Goal: Task Accomplishment & Management: Complete application form

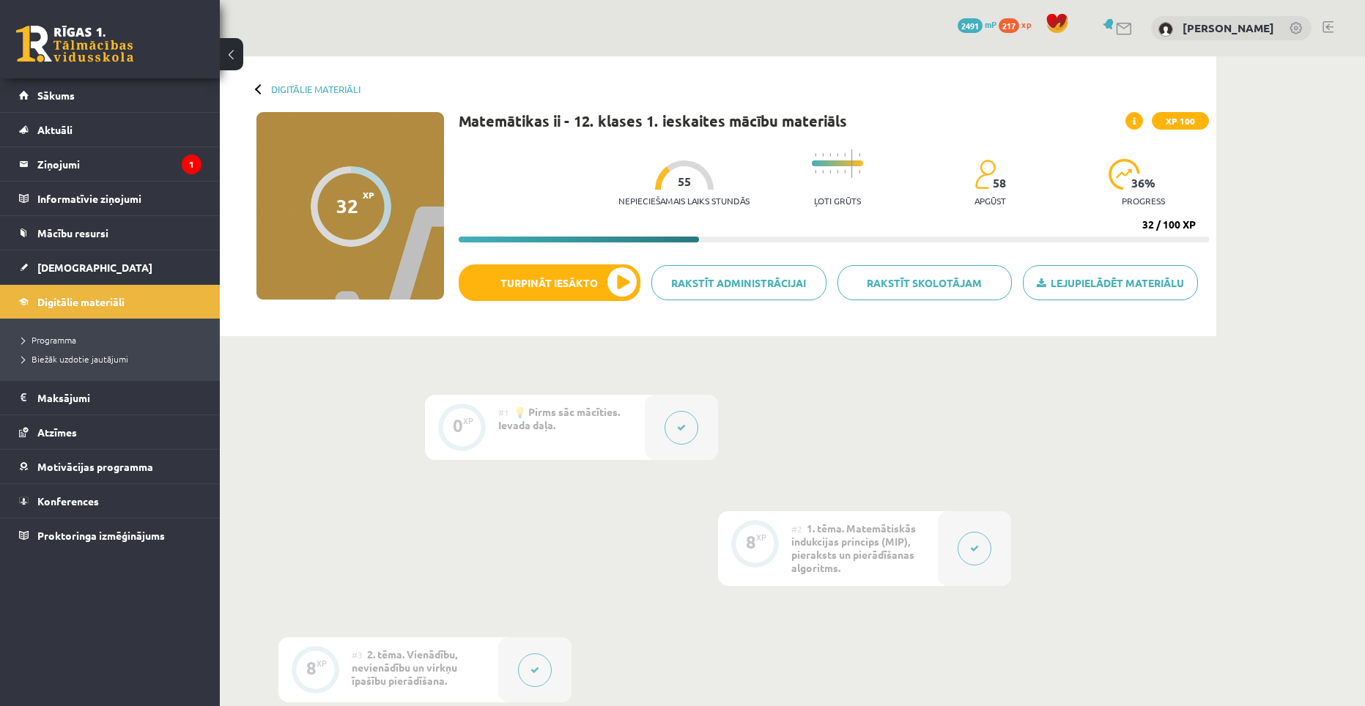
scroll to position [586, 0]
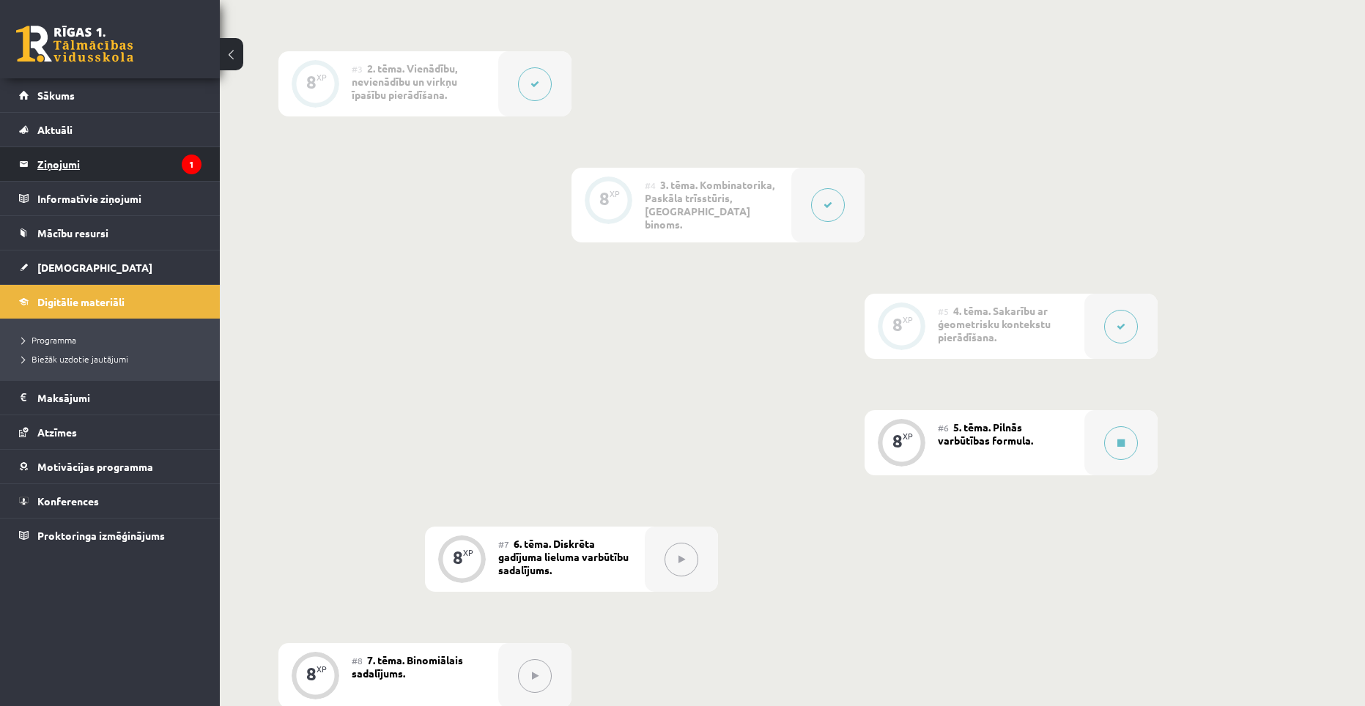
click at [89, 161] on legend "Ziņojumi 1" at bounding box center [119, 164] width 164 height 34
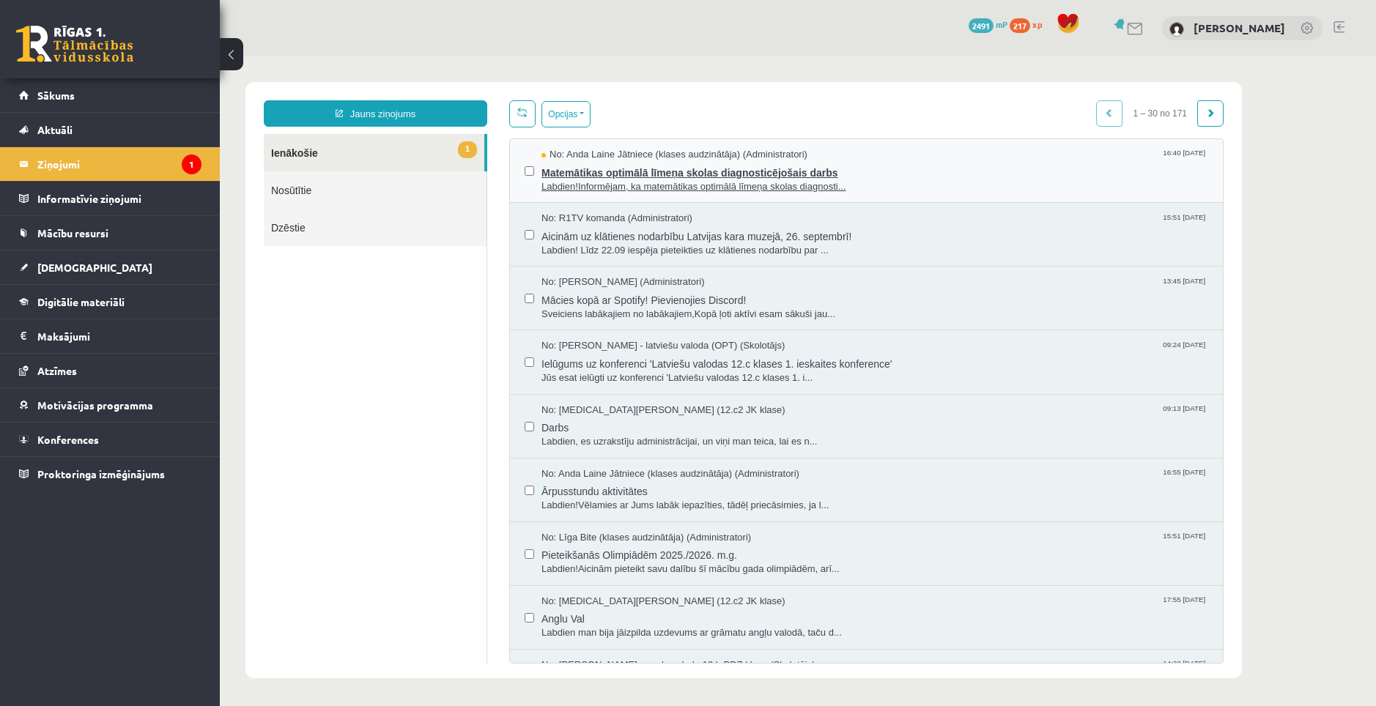
click at [614, 186] on span "Labdien!Informējam, ka matemātikas optimālā līmeņa skolas diagnosti..." at bounding box center [874, 187] width 667 height 14
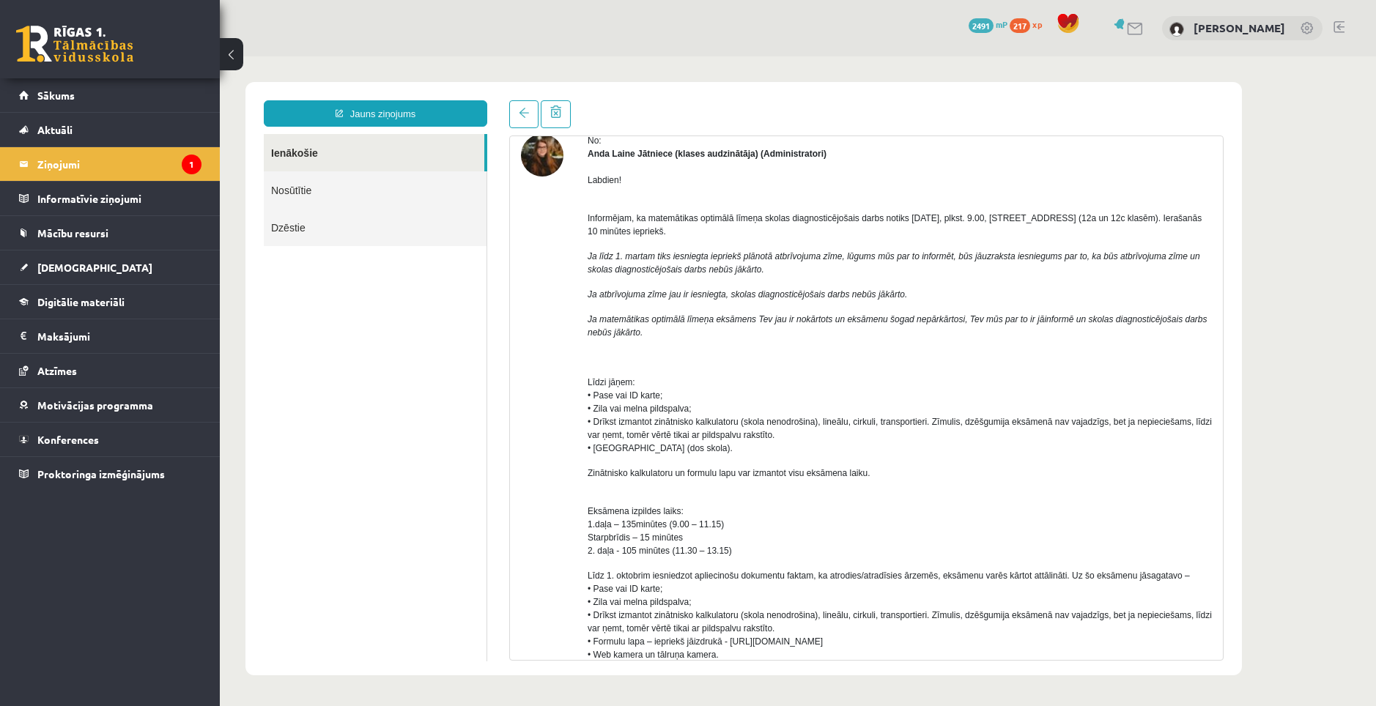
scroll to position [73, 0]
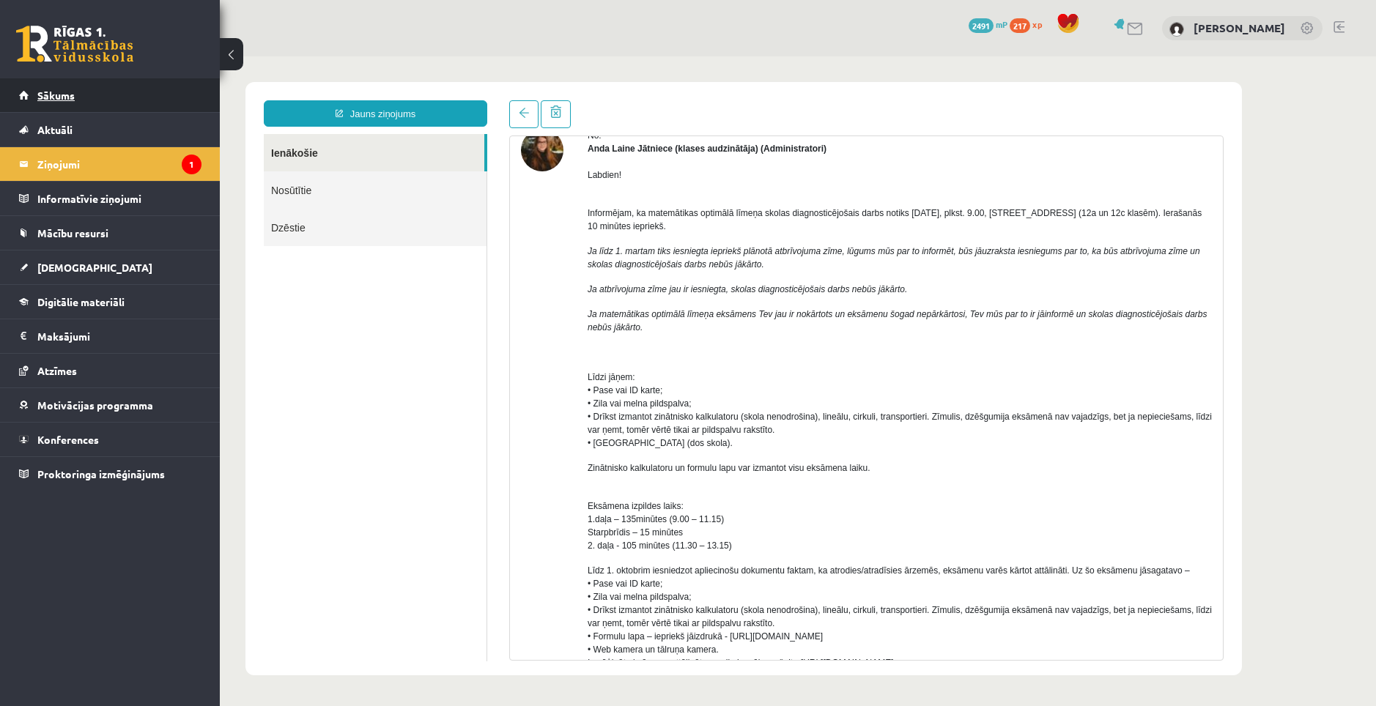
click at [49, 88] on link "Sākums" at bounding box center [110, 95] width 182 height 34
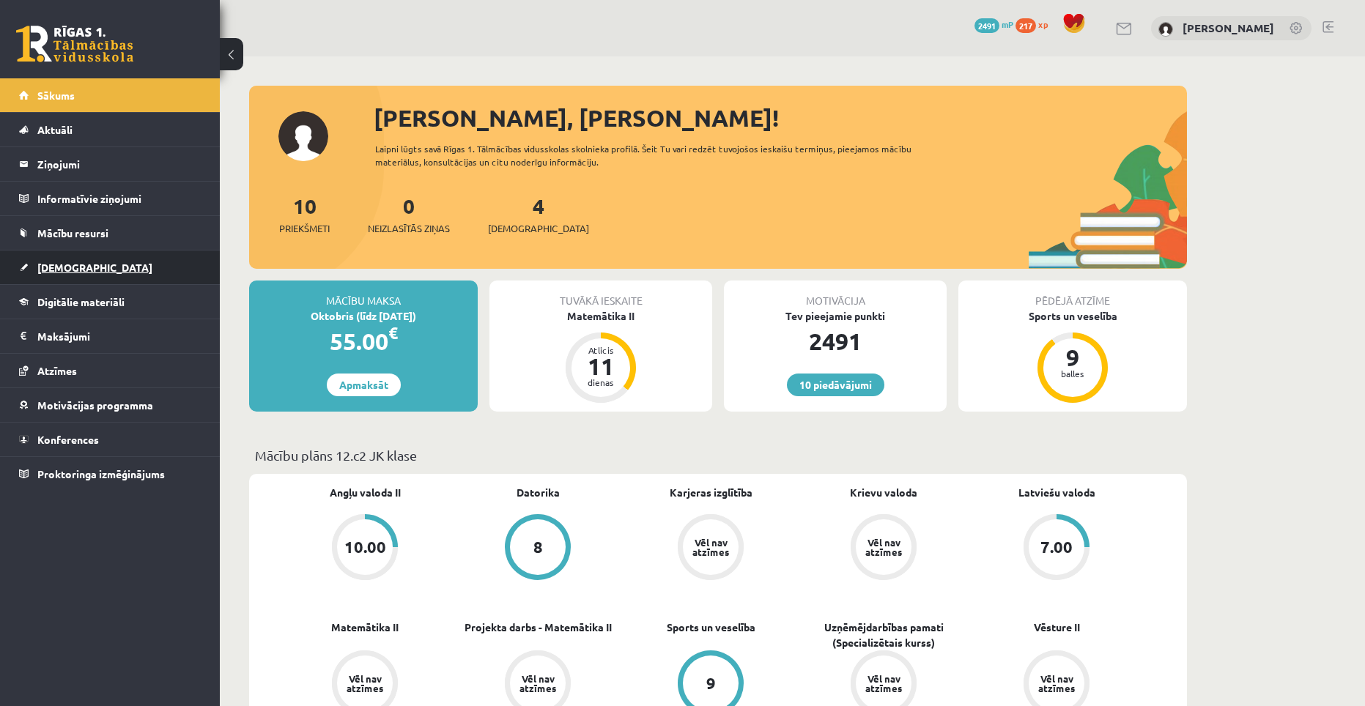
click at [70, 254] on link "[DEMOGRAPHIC_DATA]" at bounding box center [110, 268] width 182 height 34
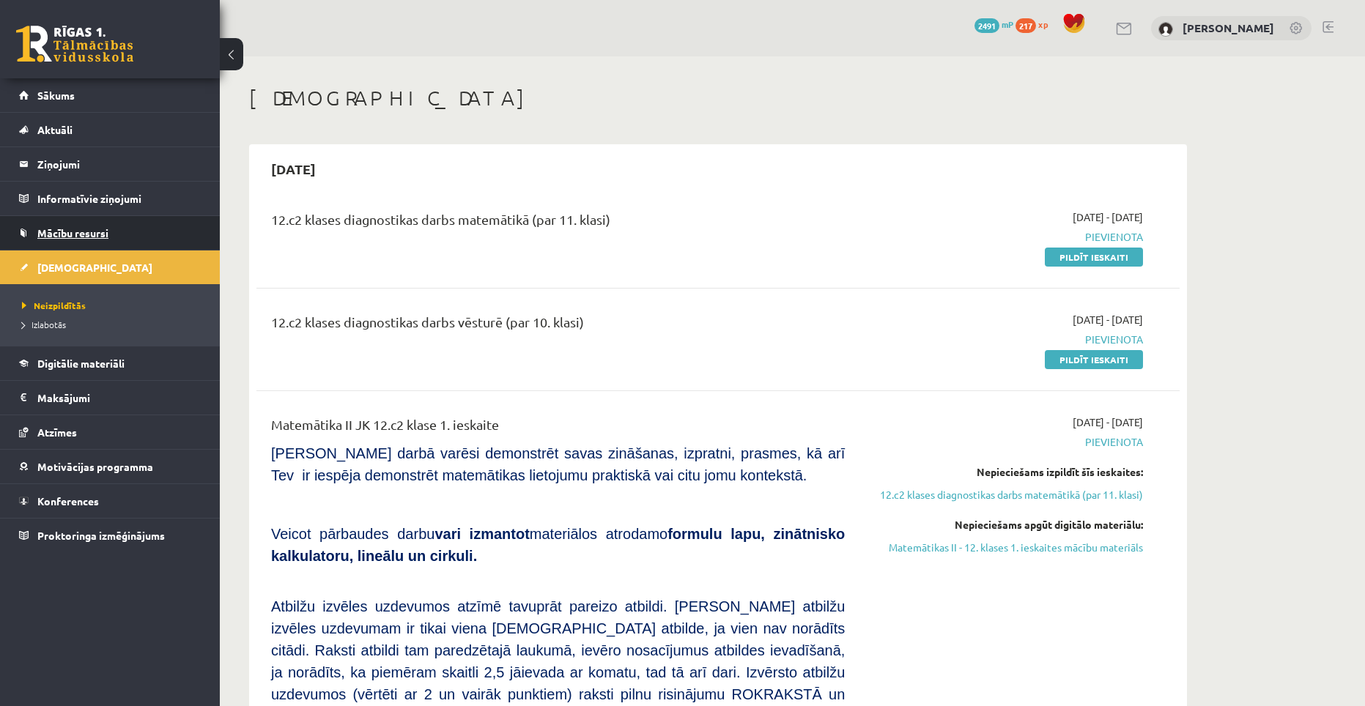
click at [70, 237] on span "Mācību resursi" at bounding box center [72, 232] width 71 height 13
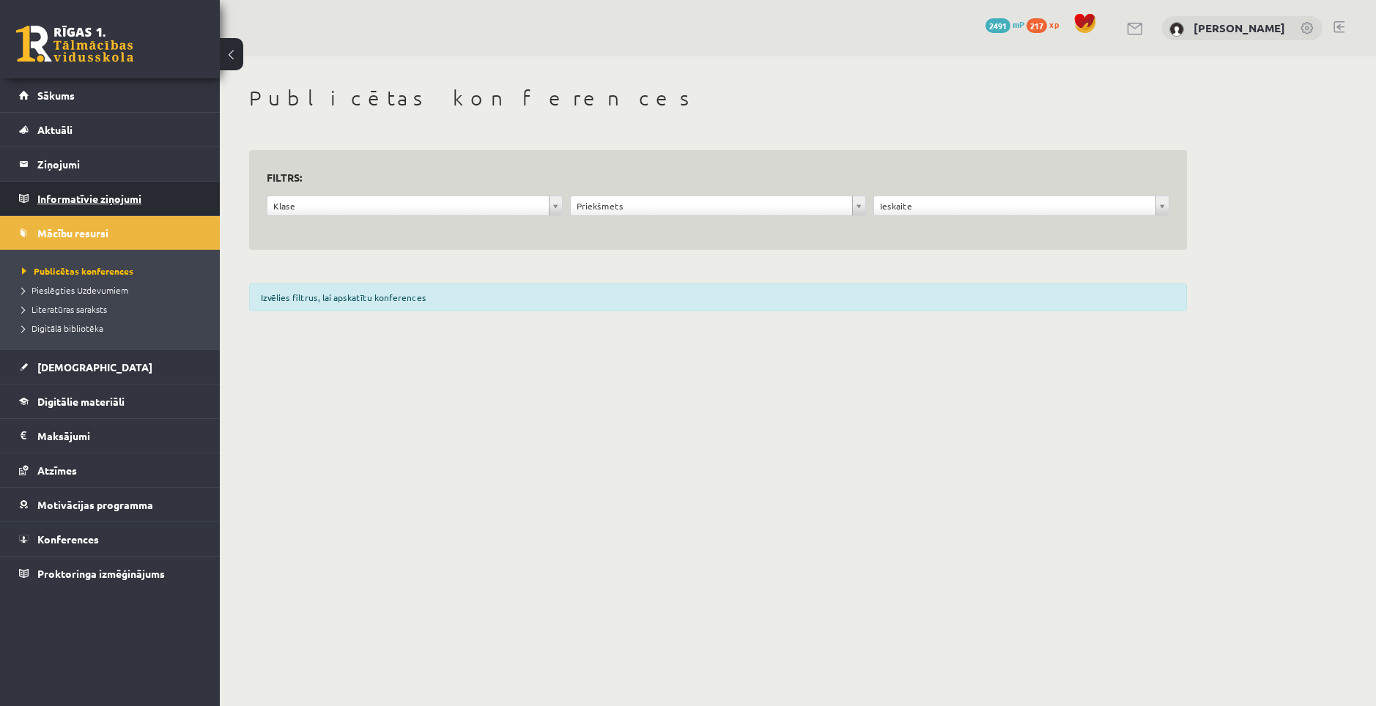
click at [78, 202] on legend "Informatīvie ziņojumi 0" at bounding box center [119, 199] width 164 height 34
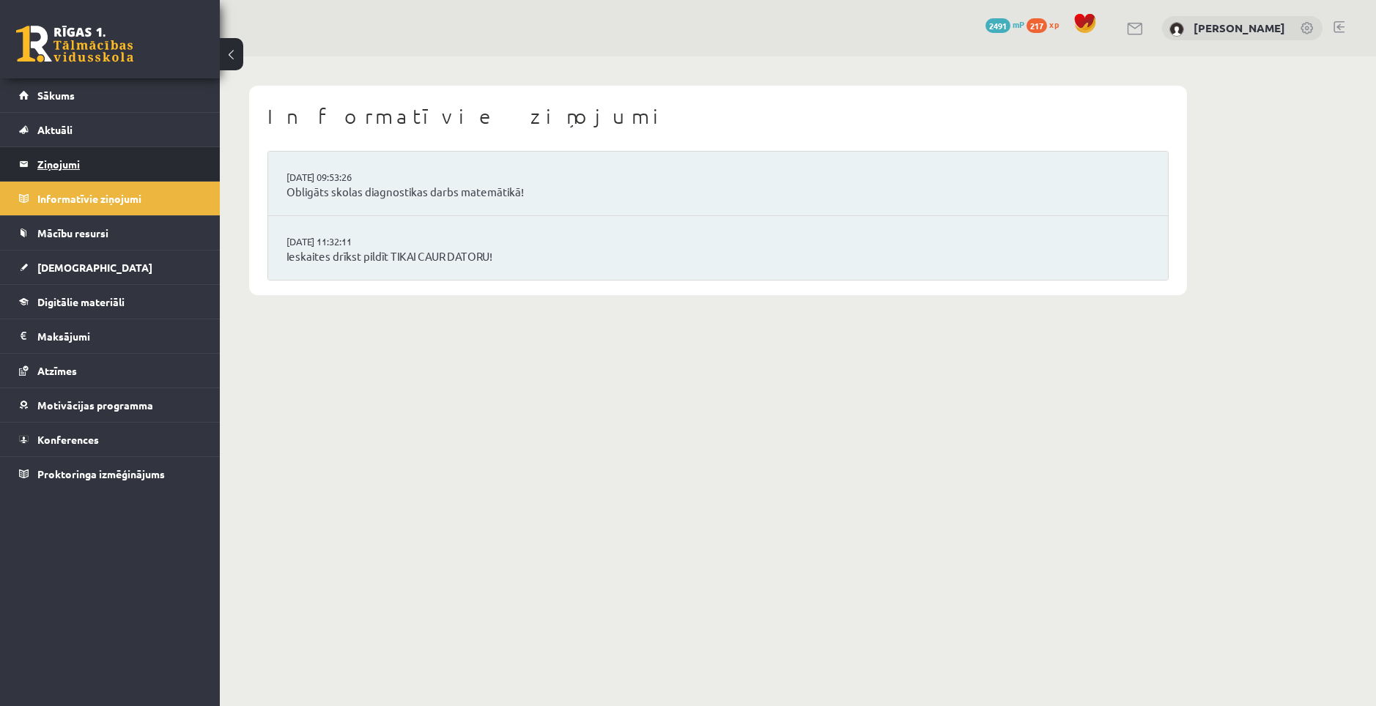
click at [79, 171] on legend "Ziņojumi 0" at bounding box center [119, 164] width 164 height 34
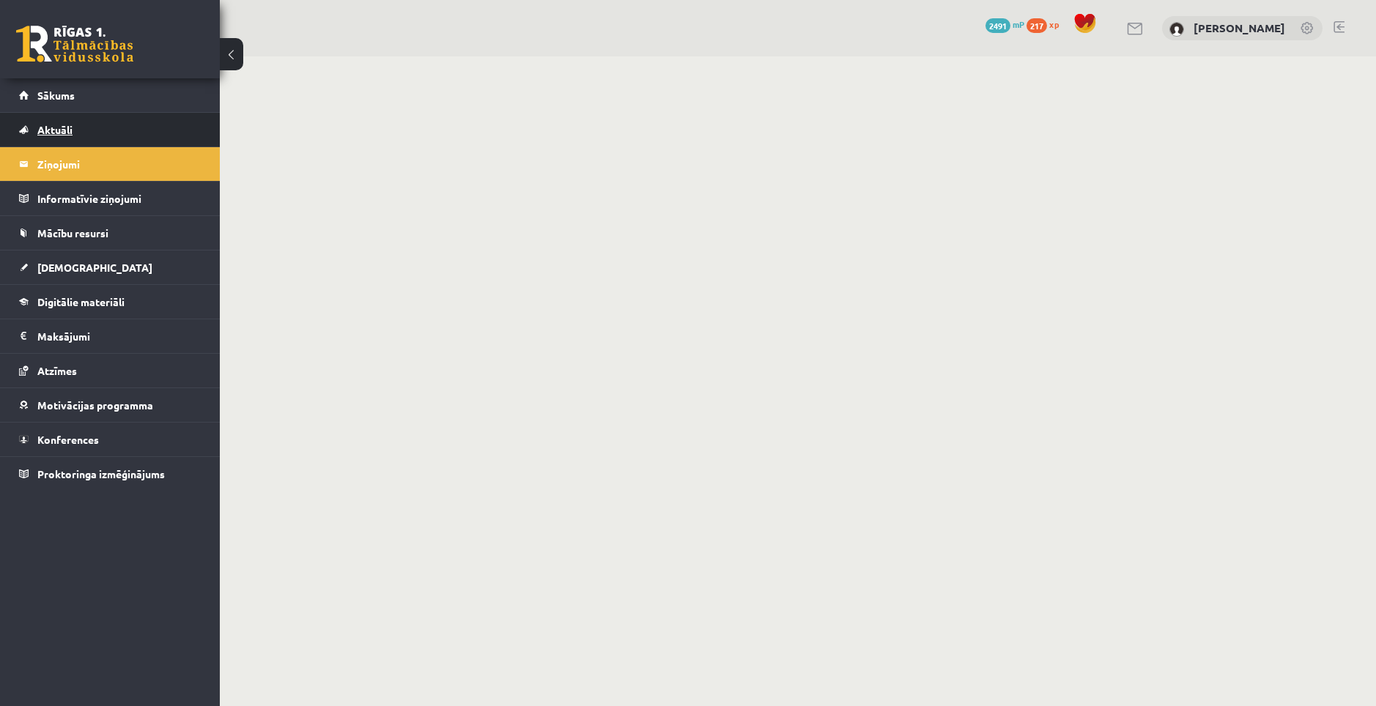
click at [81, 131] on link "Aktuāli" at bounding box center [110, 130] width 182 height 34
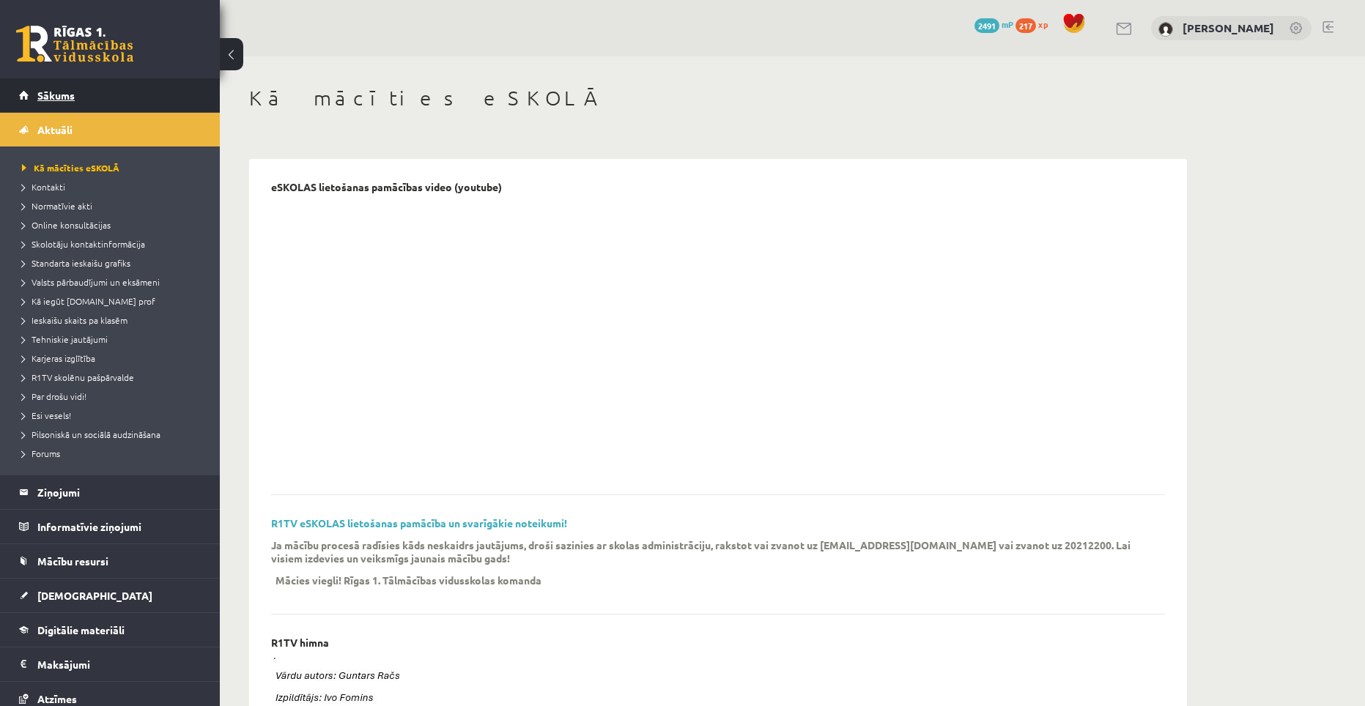
click at [81, 102] on link "Sākums" at bounding box center [110, 95] width 182 height 34
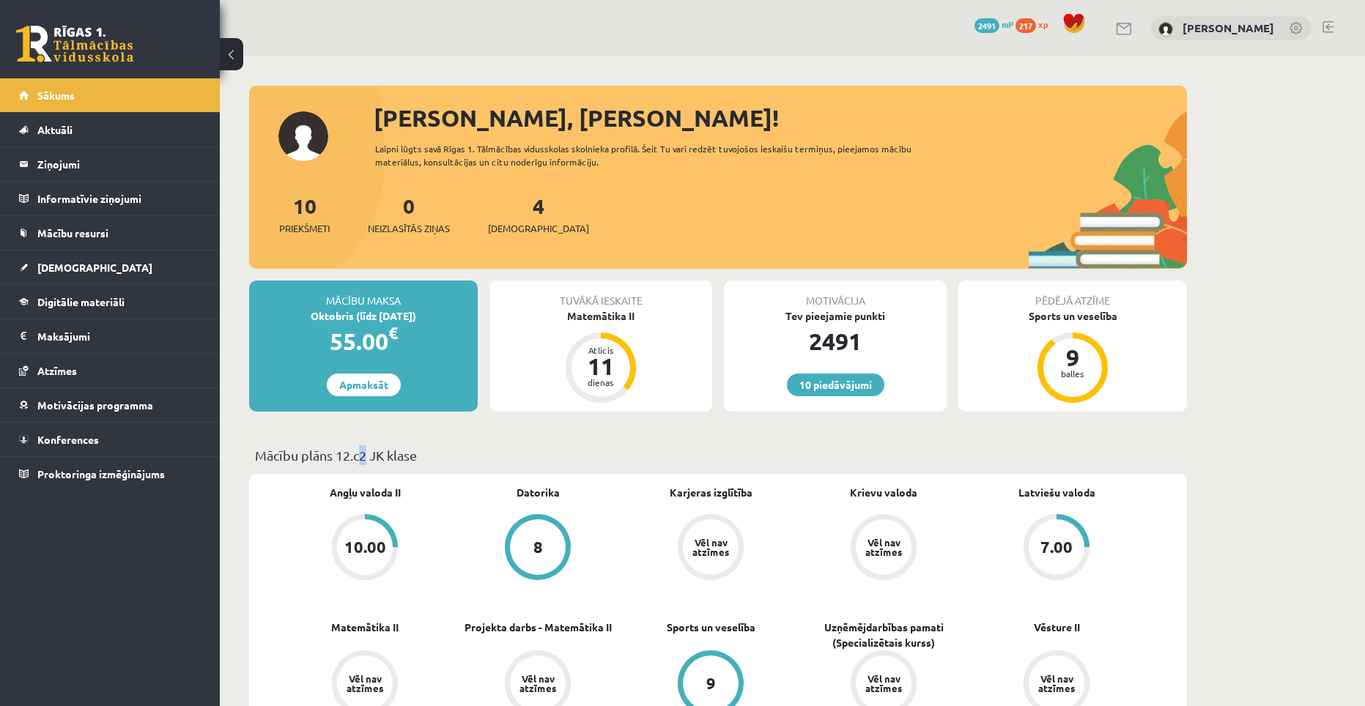
click at [362, 459] on p "Mācību plāns 12.c2 JK klase" at bounding box center [718, 455] width 926 height 20
click at [369, 461] on p "Mācību plāns 12.c2 JK klase" at bounding box center [718, 455] width 926 height 20
click at [94, 174] on legend "Ziņojumi 0" at bounding box center [119, 164] width 164 height 34
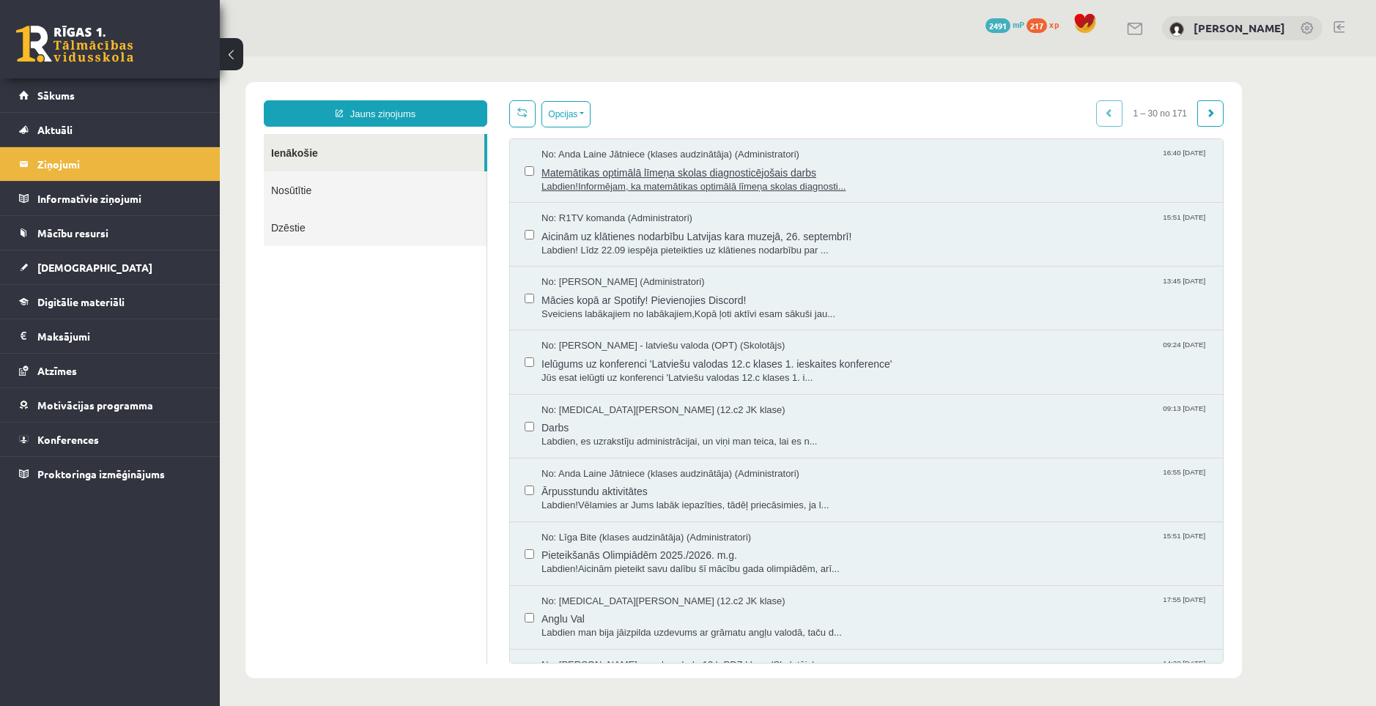
click at [621, 171] on span "Matemātikas optimālā līmeņa skolas diagnosticējošais darbs" at bounding box center [874, 171] width 667 height 18
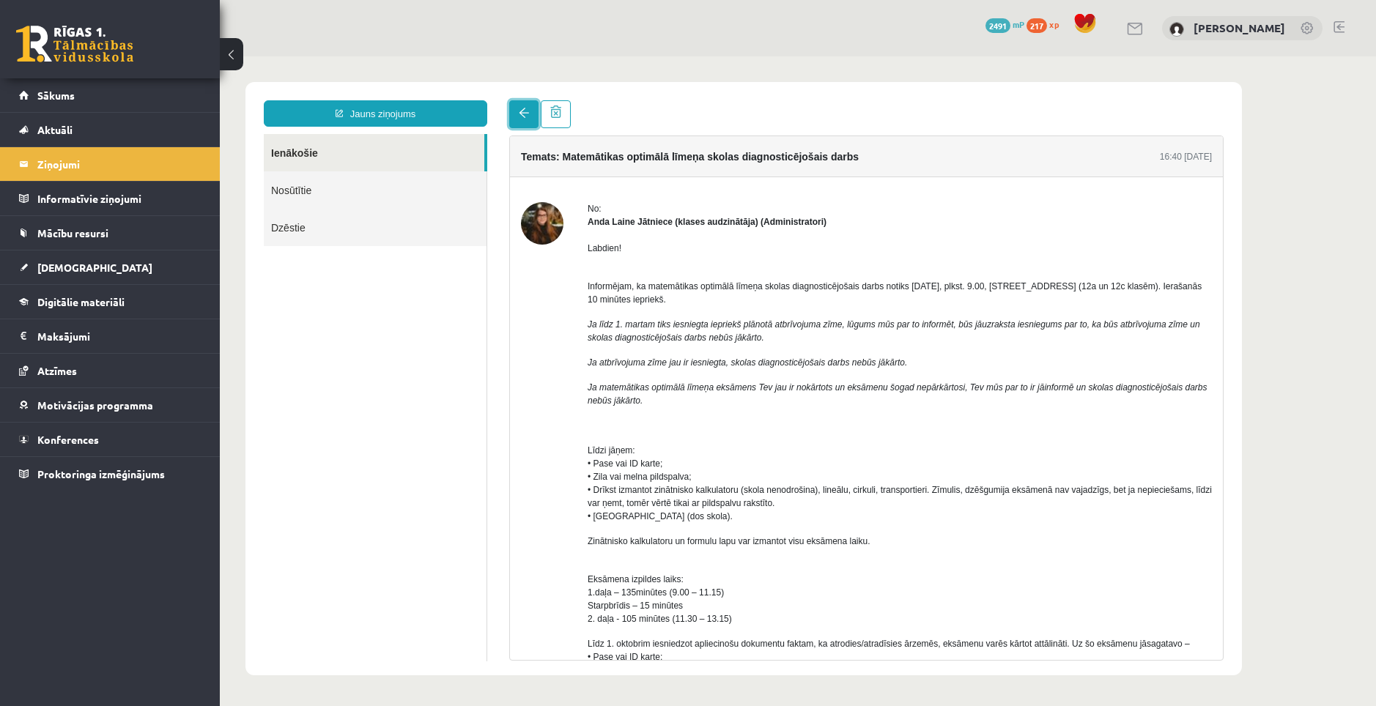
click at [519, 125] on link at bounding box center [523, 114] width 29 height 28
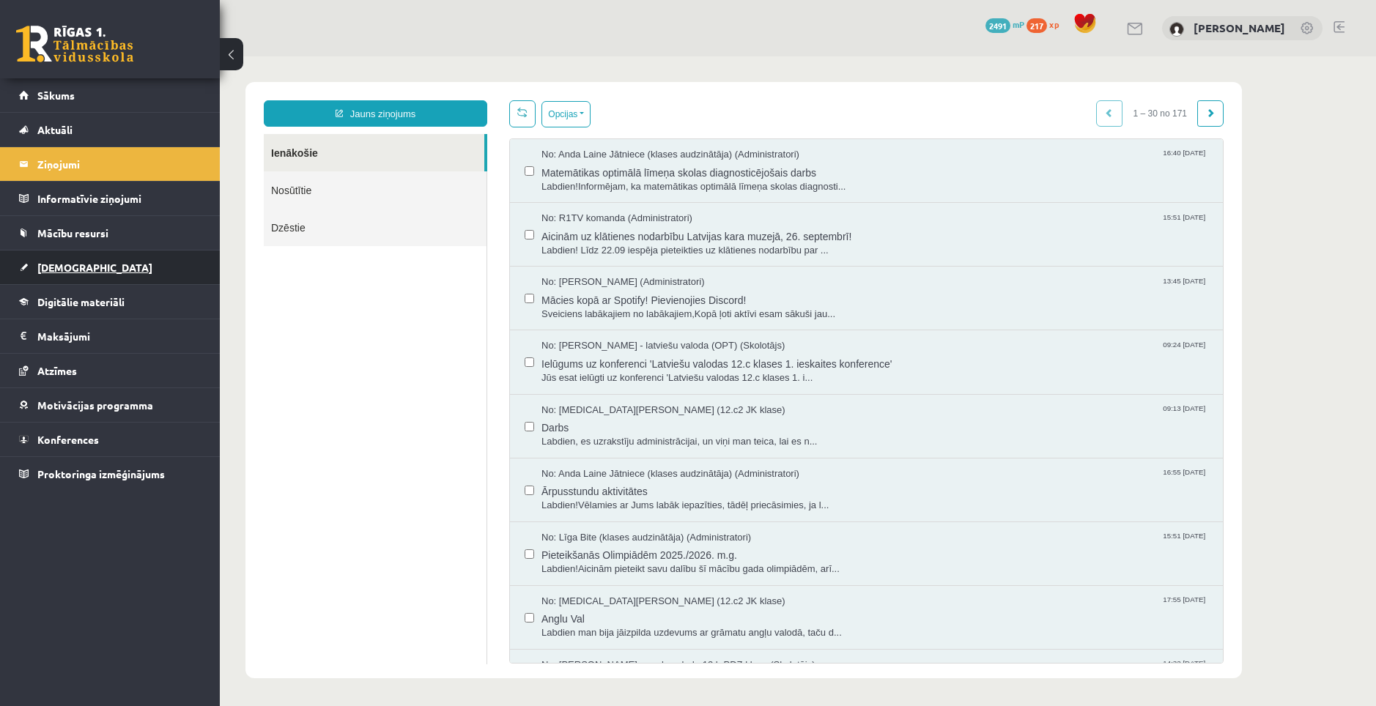
click at [103, 273] on link "[DEMOGRAPHIC_DATA]" at bounding box center [110, 268] width 182 height 34
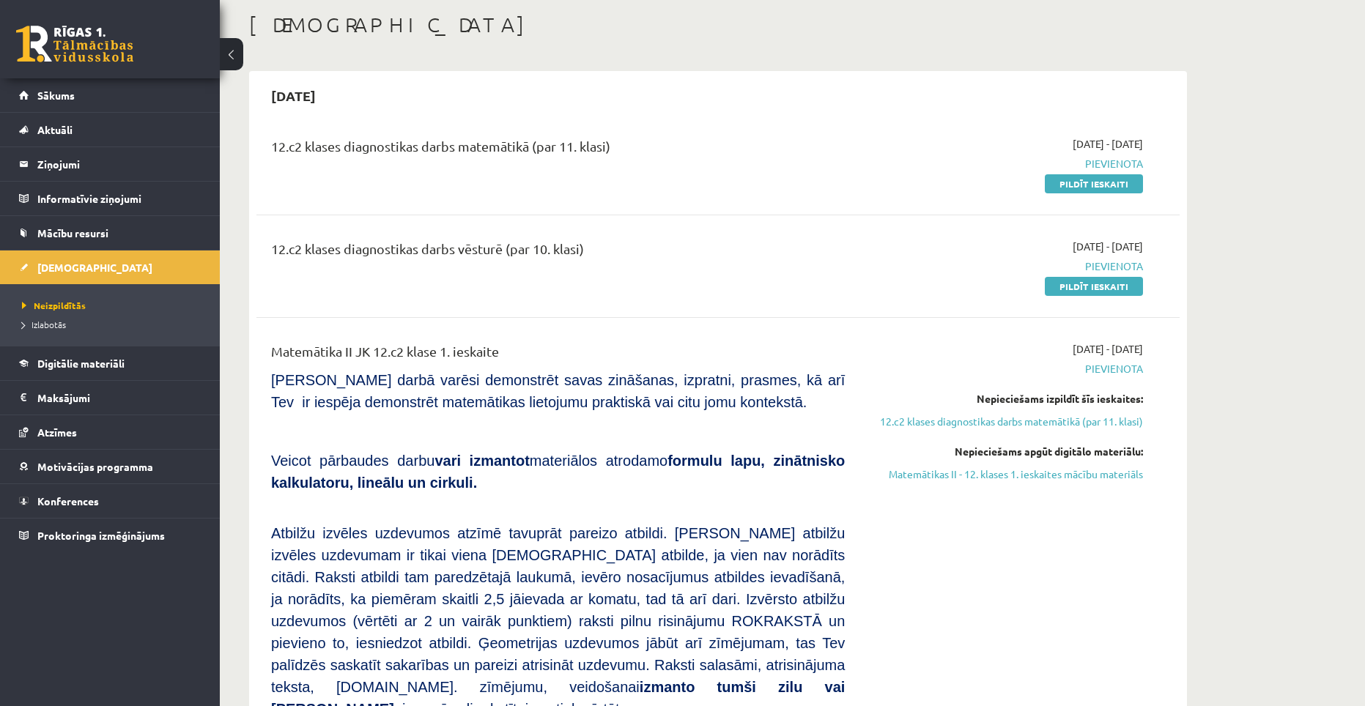
scroll to position [147, 0]
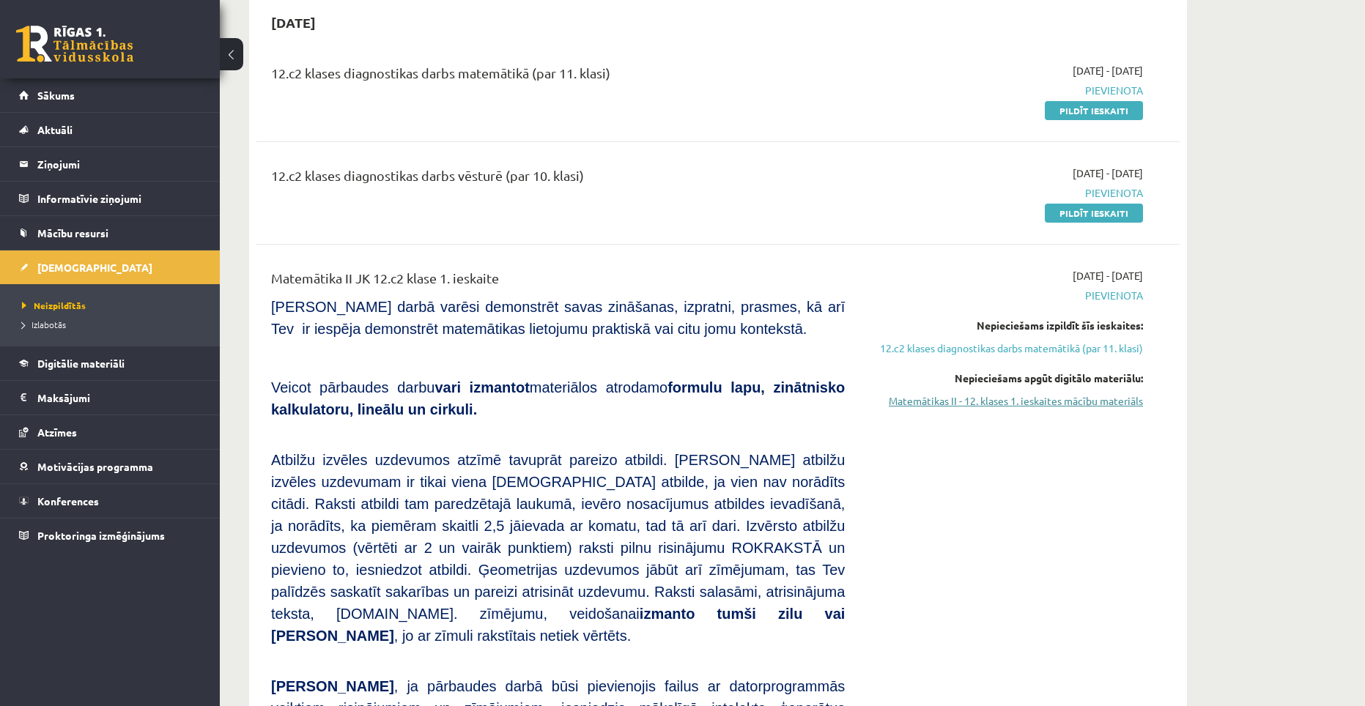
click at [1024, 397] on link "Matemātikas II - 12. klases 1. ieskaites mācību materiāls" at bounding box center [1005, 400] width 276 height 15
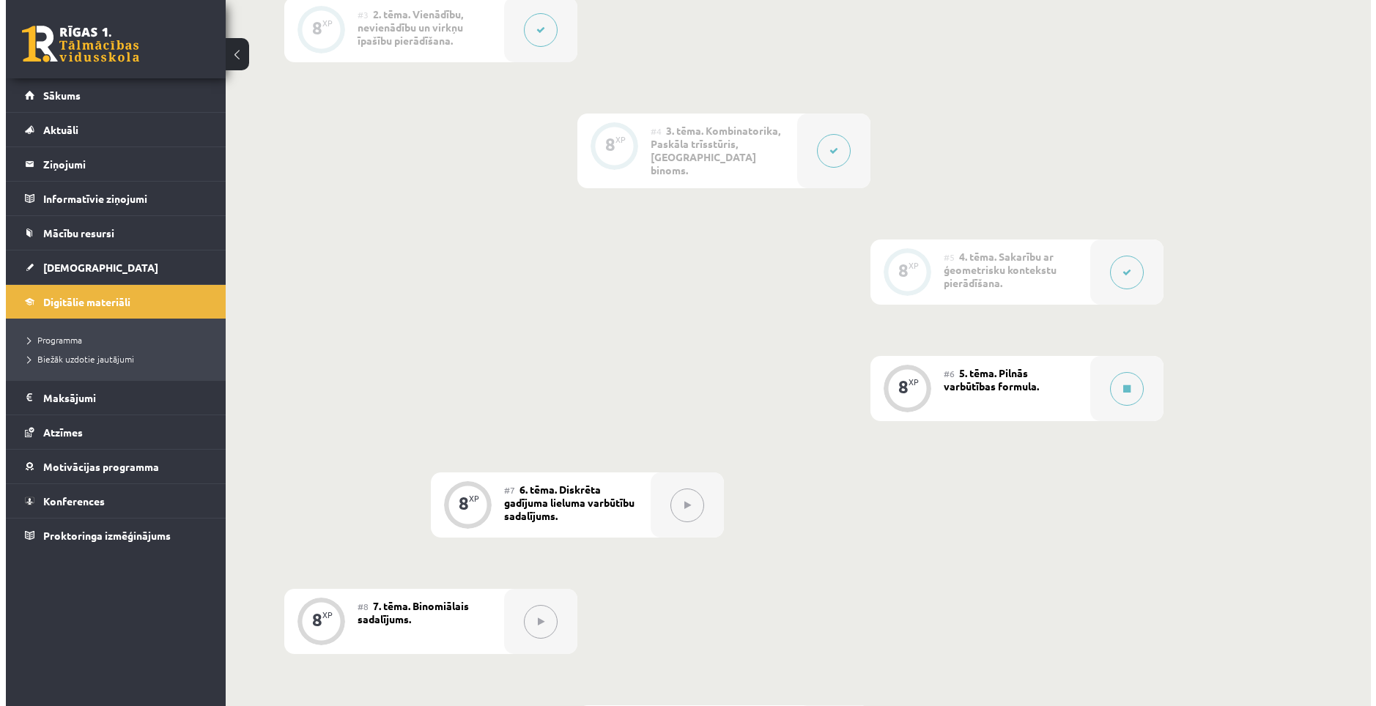
scroll to position [659, 0]
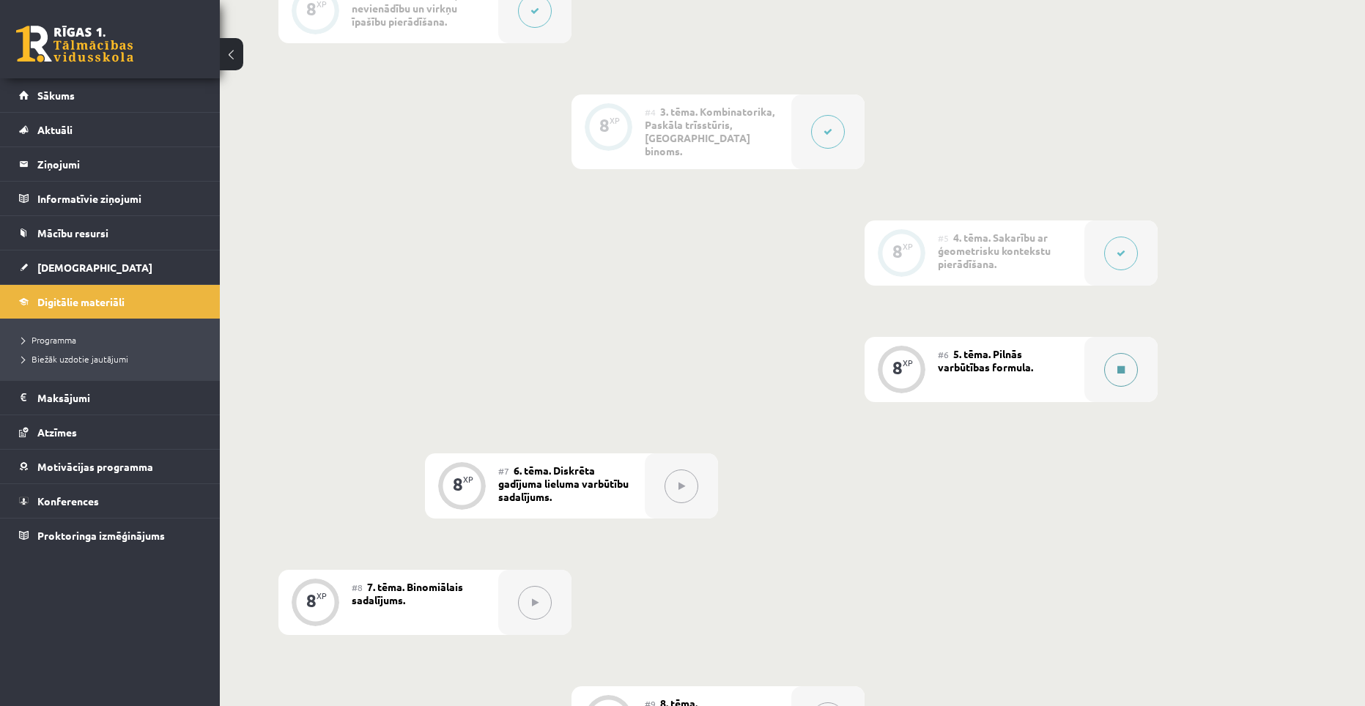
click at [1120, 366] on icon at bounding box center [1120, 370] width 7 height 9
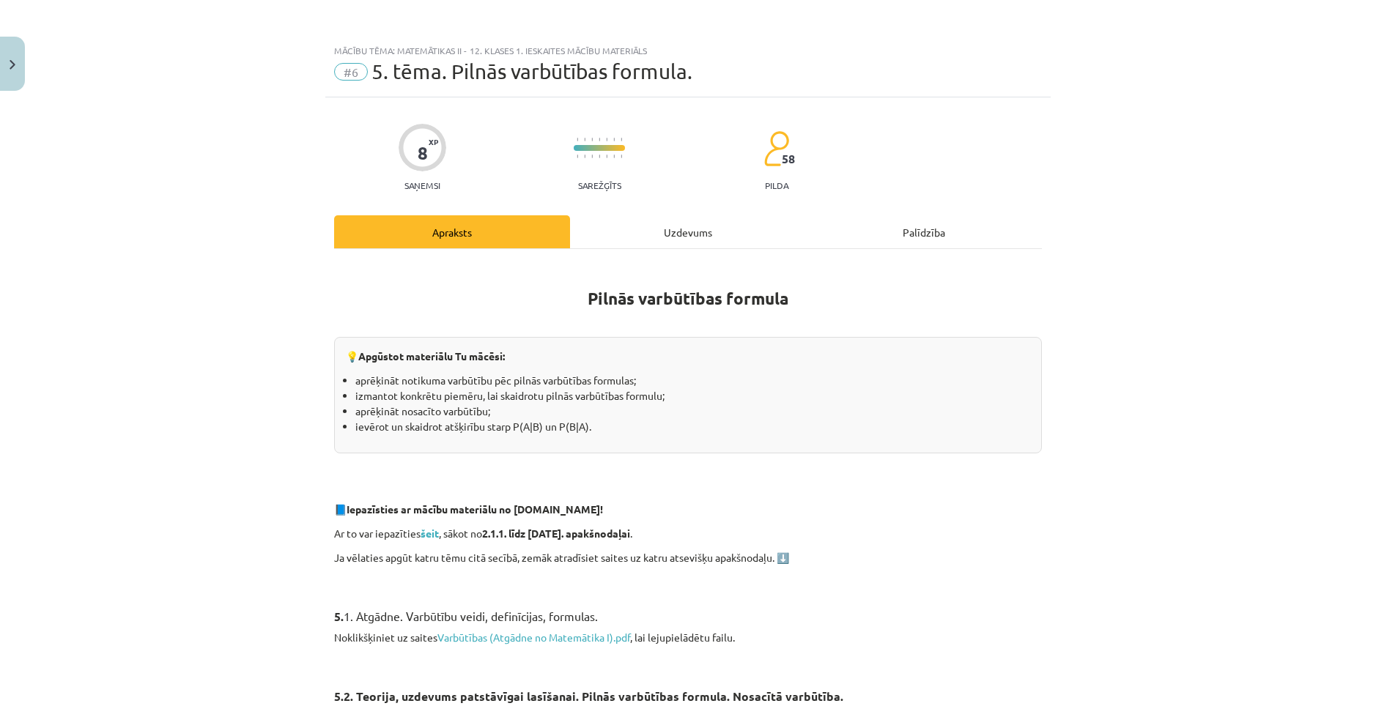
click at [689, 228] on div "Uzdevums" at bounding box center [688, 231] width 236 height 33
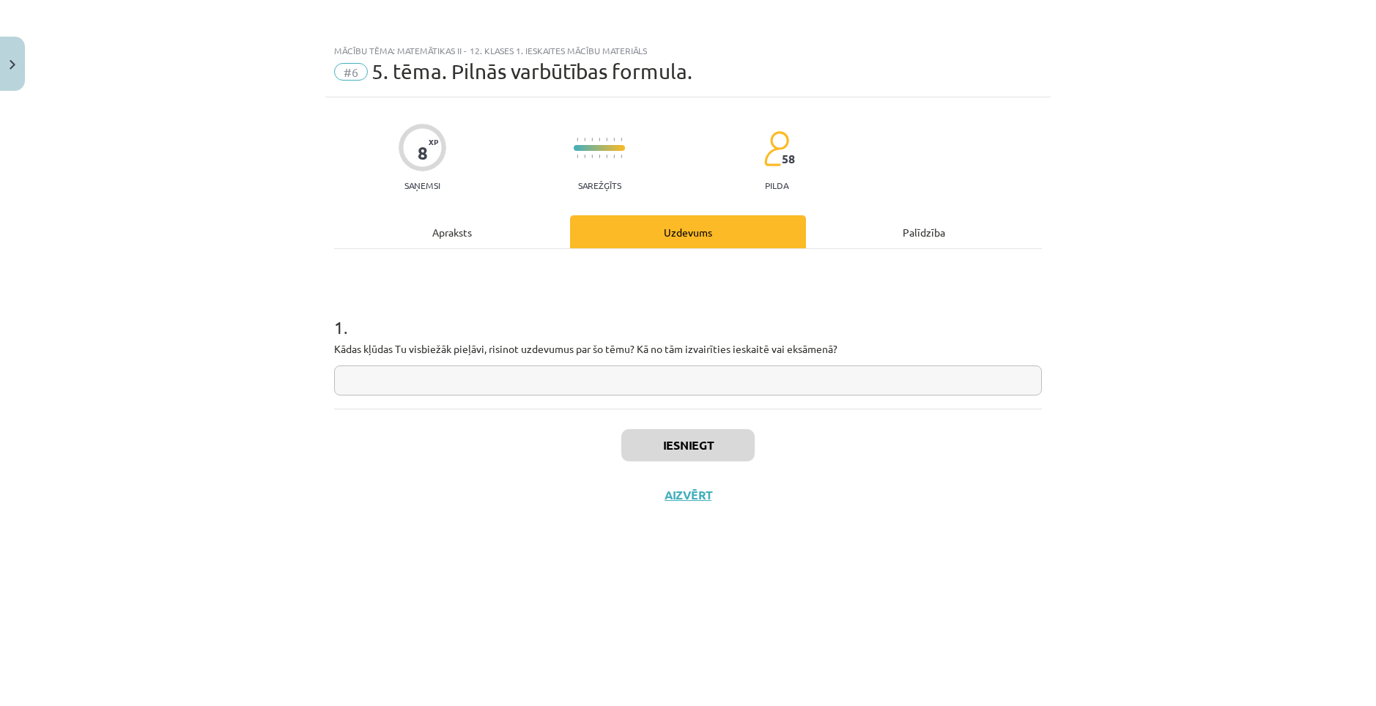
click at [604, 369] on input "text" at bounding box center [688, 381] width 708 height 30
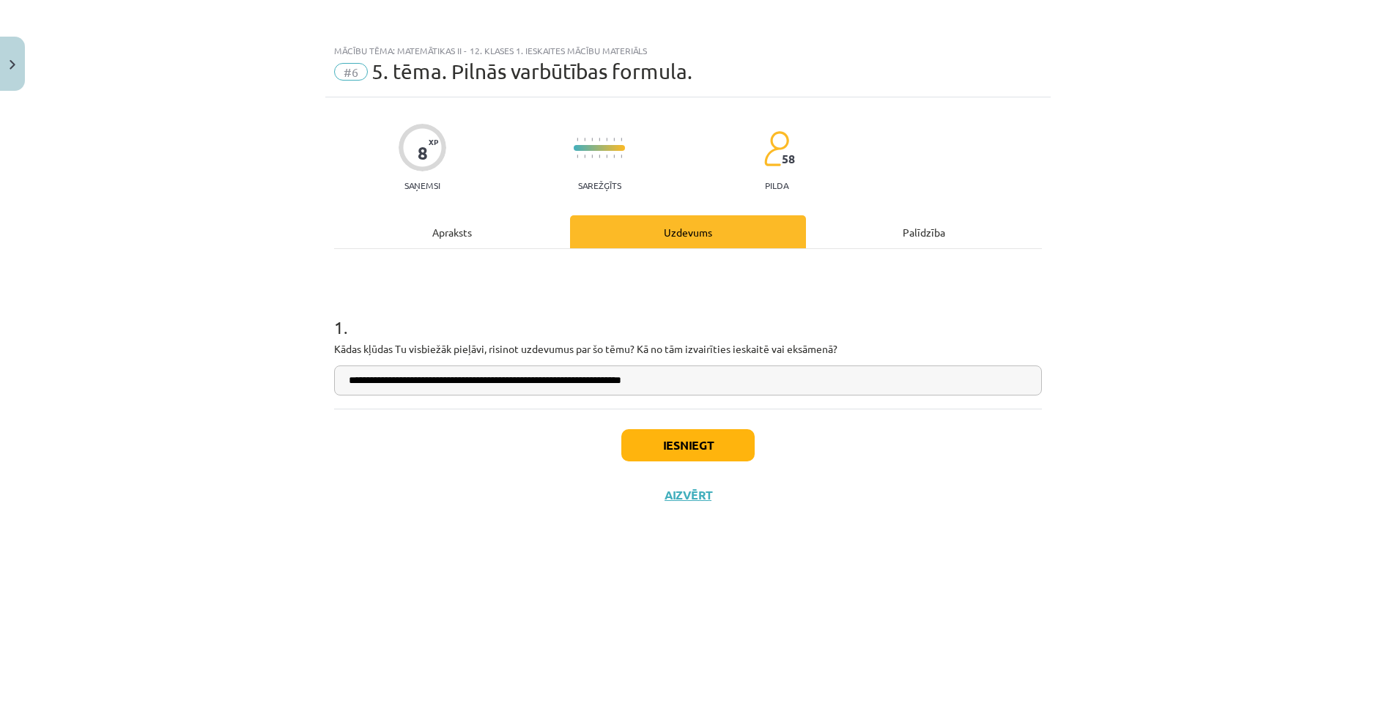
click at [570, 383] on input "**********" at bounding box center [688, 381] width 708 height 30
click at [739, 380] on input "**********" at bounding box center [688, 381] width 708 height 30
type input "**********"
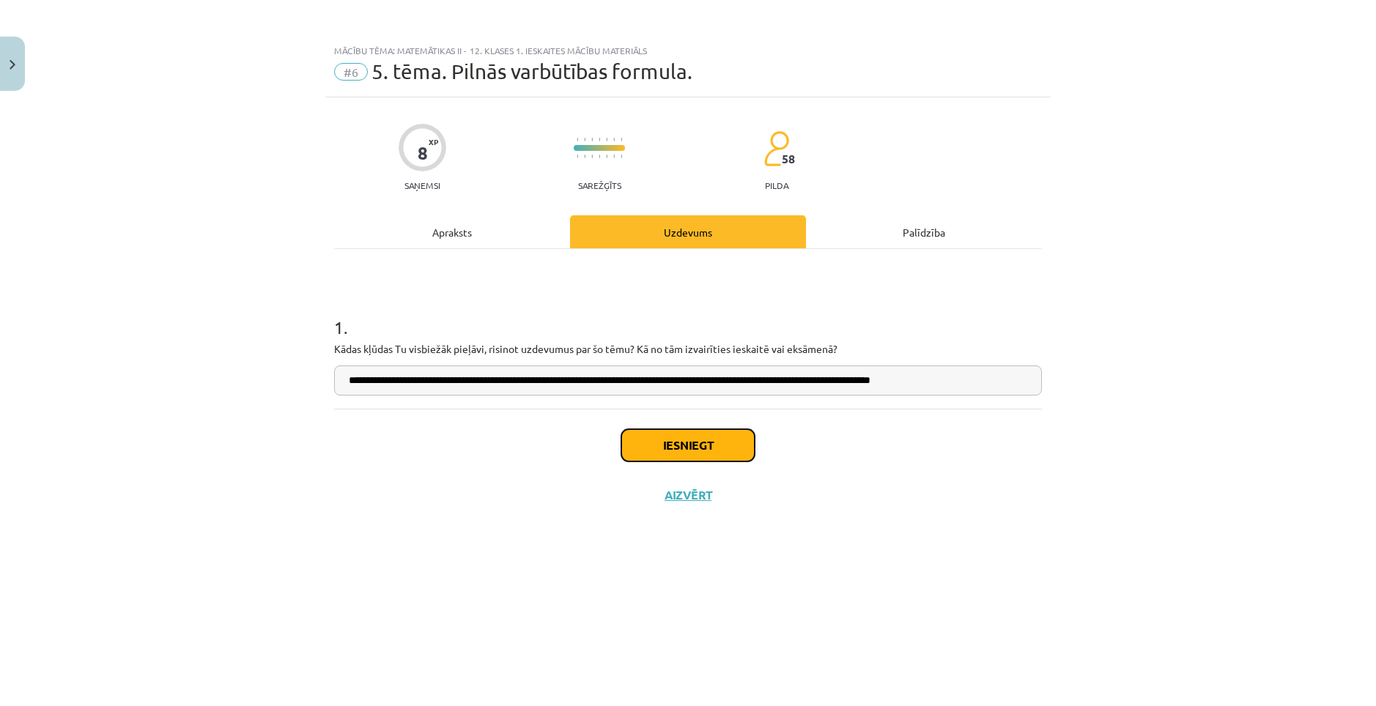
click at [727, 452] on button "Iesniegt" at bounding box center [687, 445] width 133 height 32
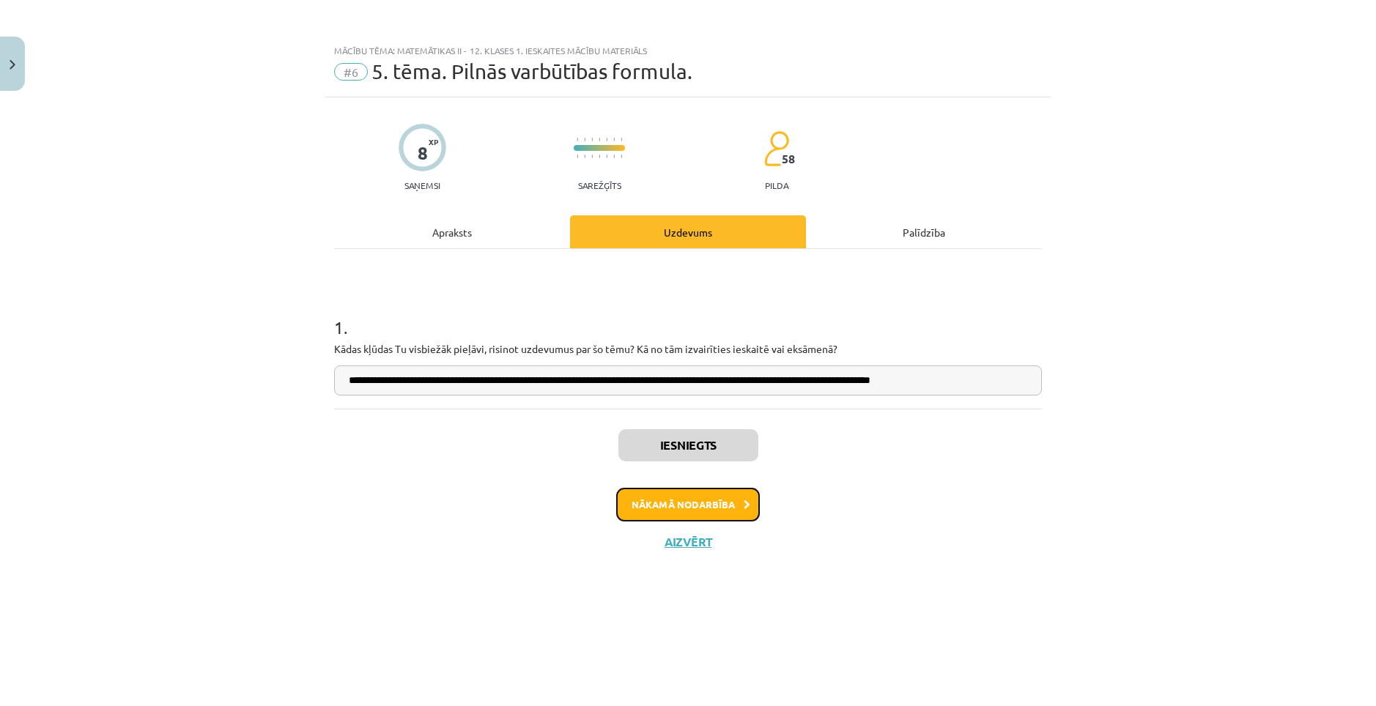
click at [717, 510] on button "Nākamā nodarbība" at bounding box center [688, 505] width 144 height 34
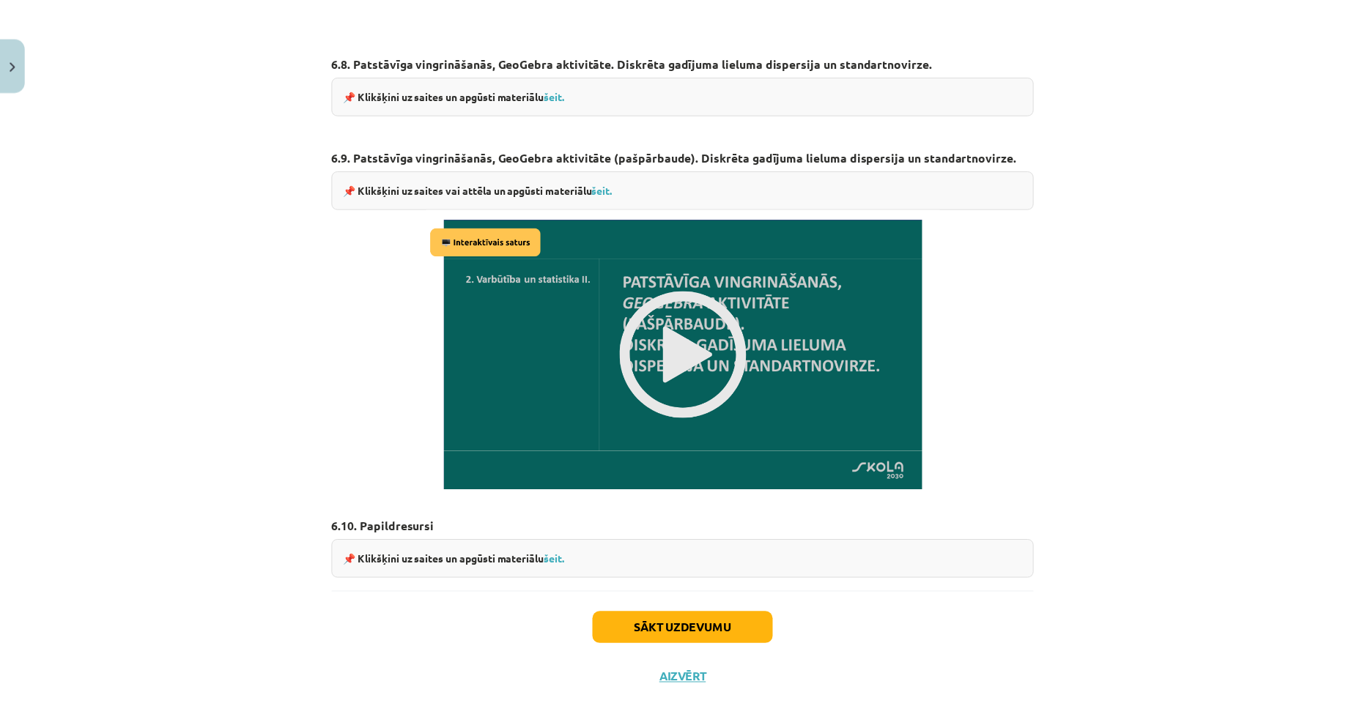
scroll to position [2419, 0]
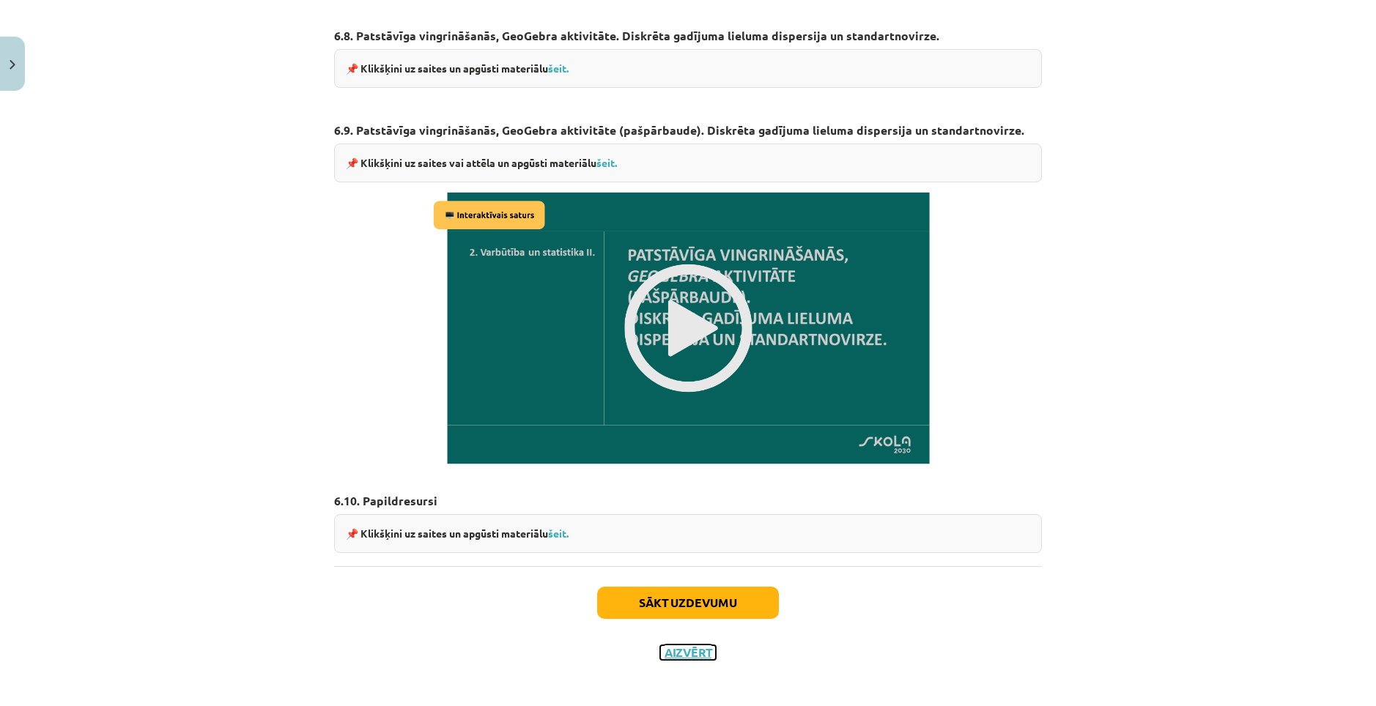
click at [692, 649] on button "Aizvērt" at bounding box center [688, 652] width 56 height 15
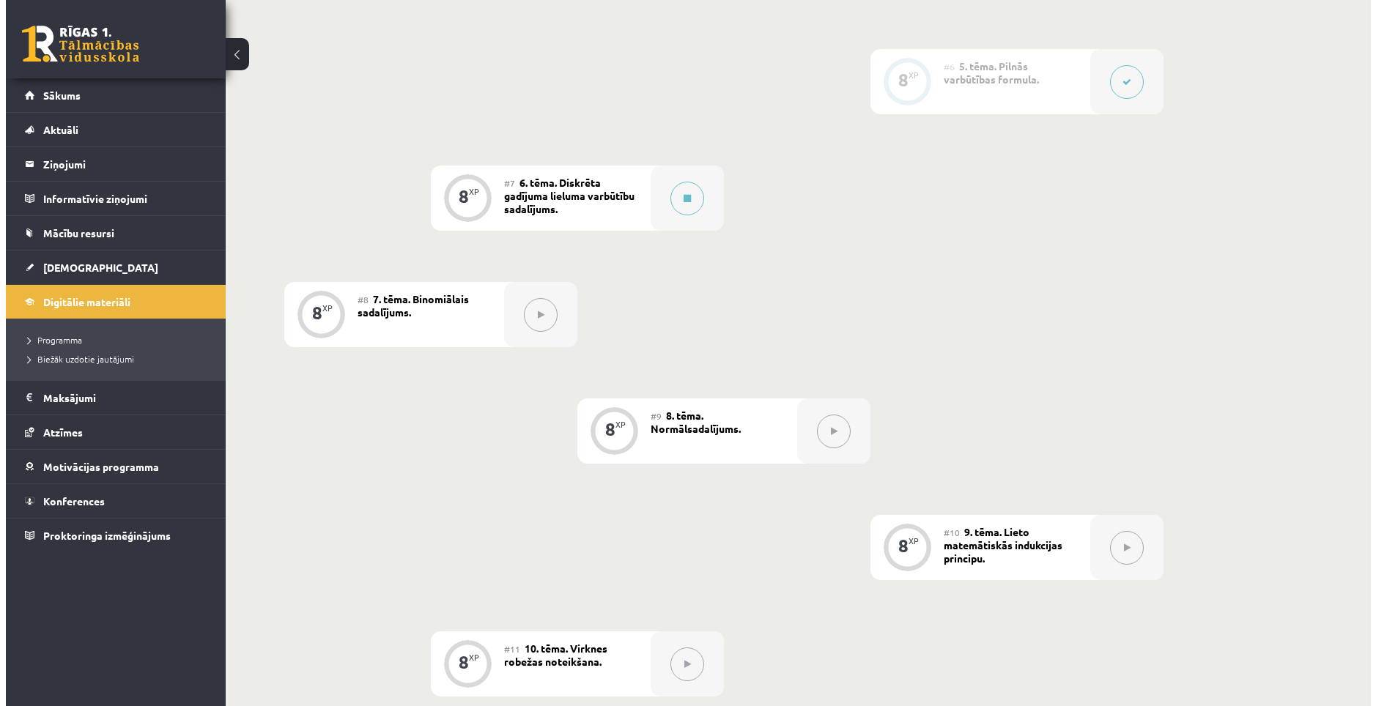
scroll to position [806, 0]
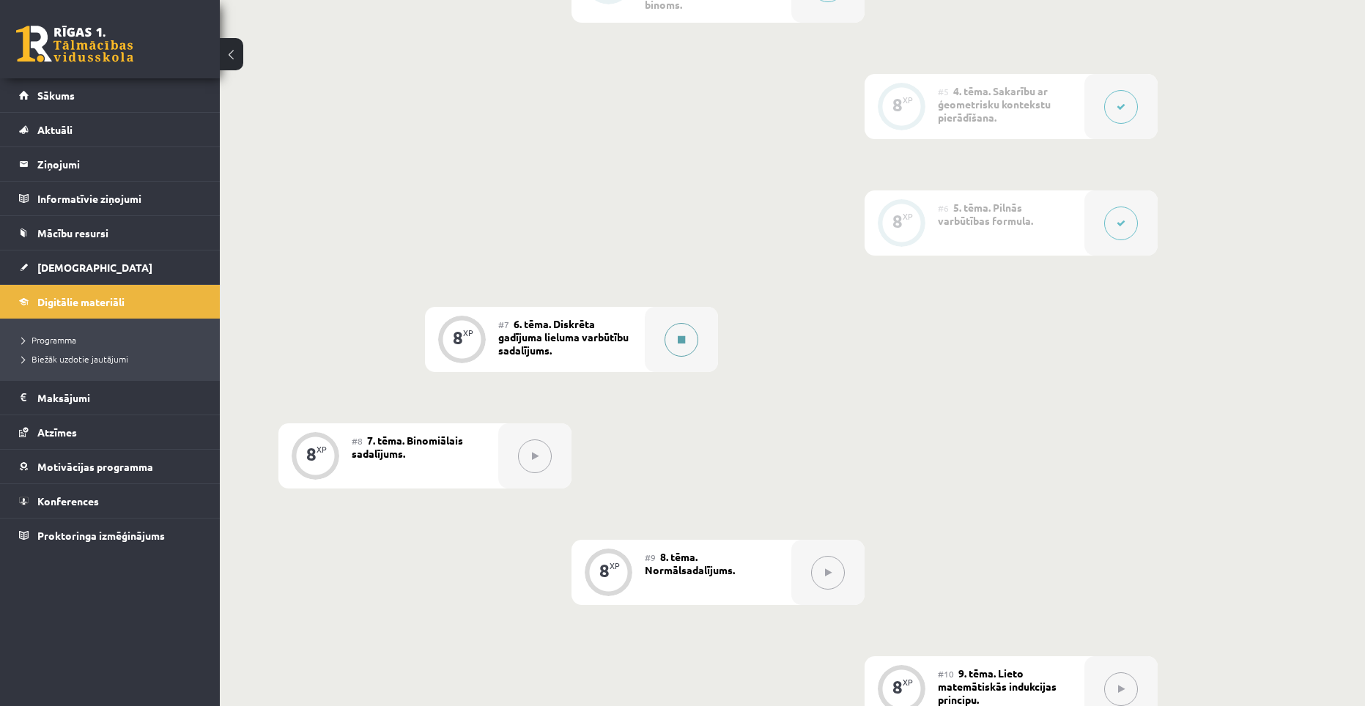
click at [672, 324] on button at bounding box center [681, 340] width 34 height 34
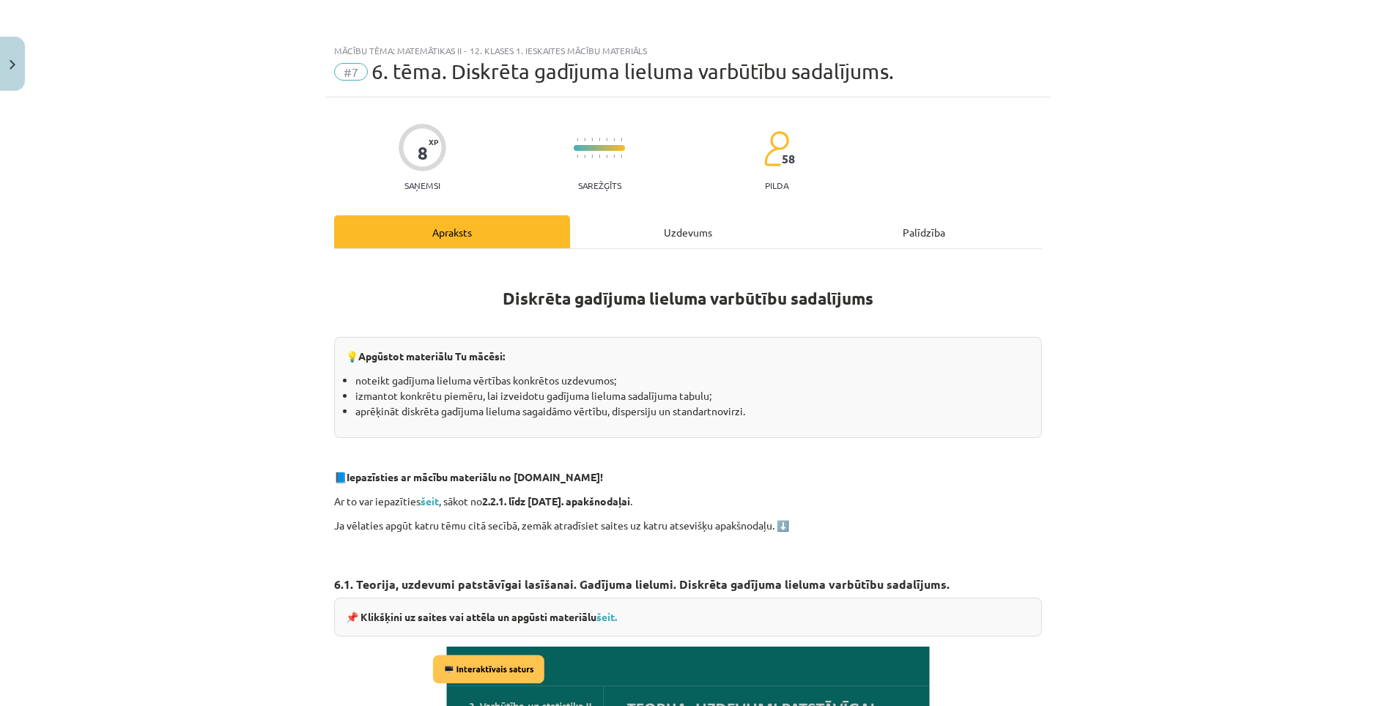
click at [681, 240] on div "Uzdevums" at bounding box center [688, 231] width 236 height 33
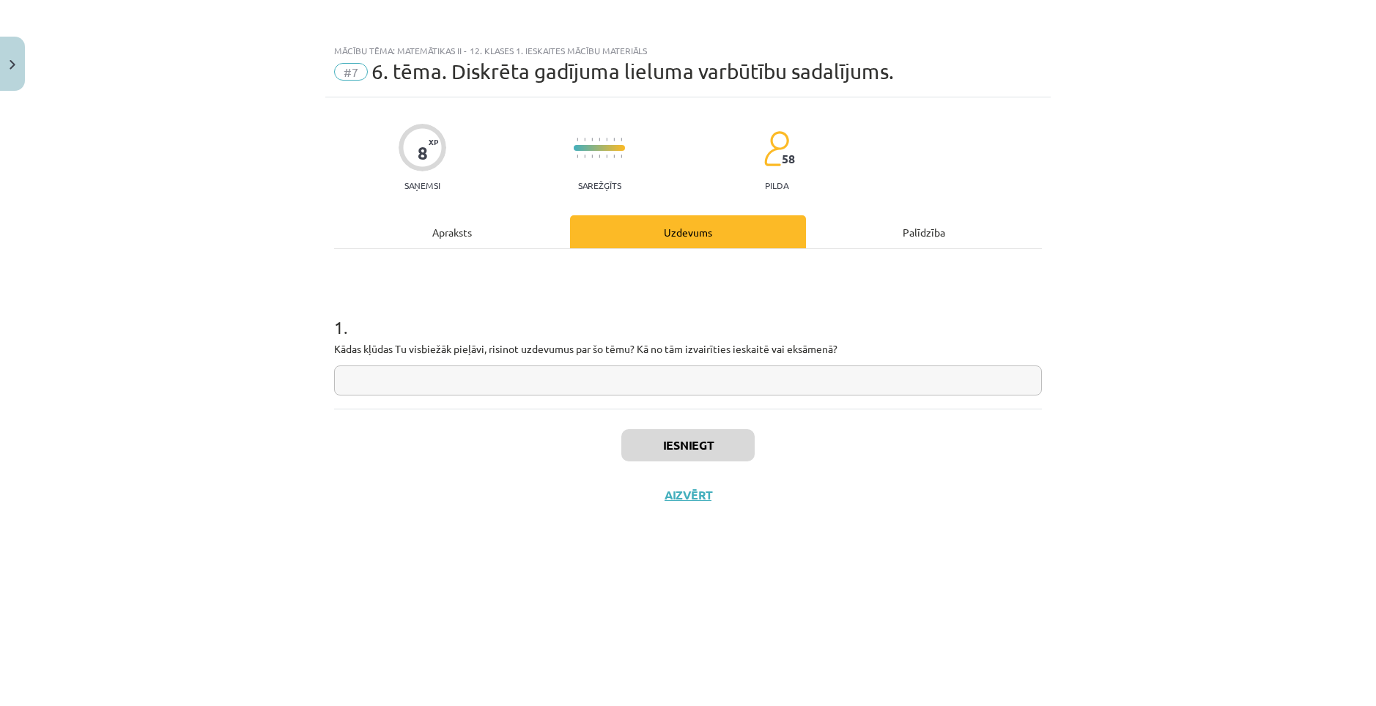
click at [466, 235] on div "Apraksts" at bounding box center [452, 231] width 236 height 33
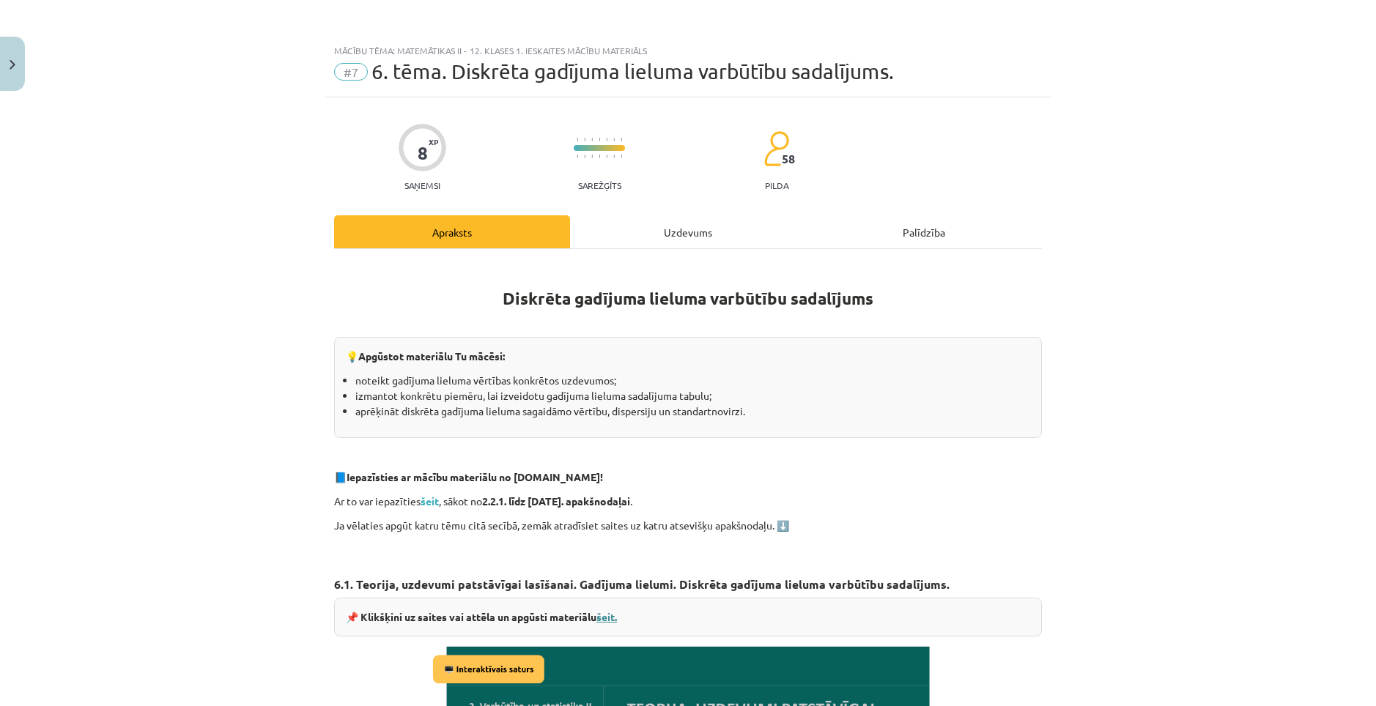
click at [609, 618] on link "šeit." at bounding box center [606, 616] width 21 height 13
